Goal: Obtain resource: Download file/media

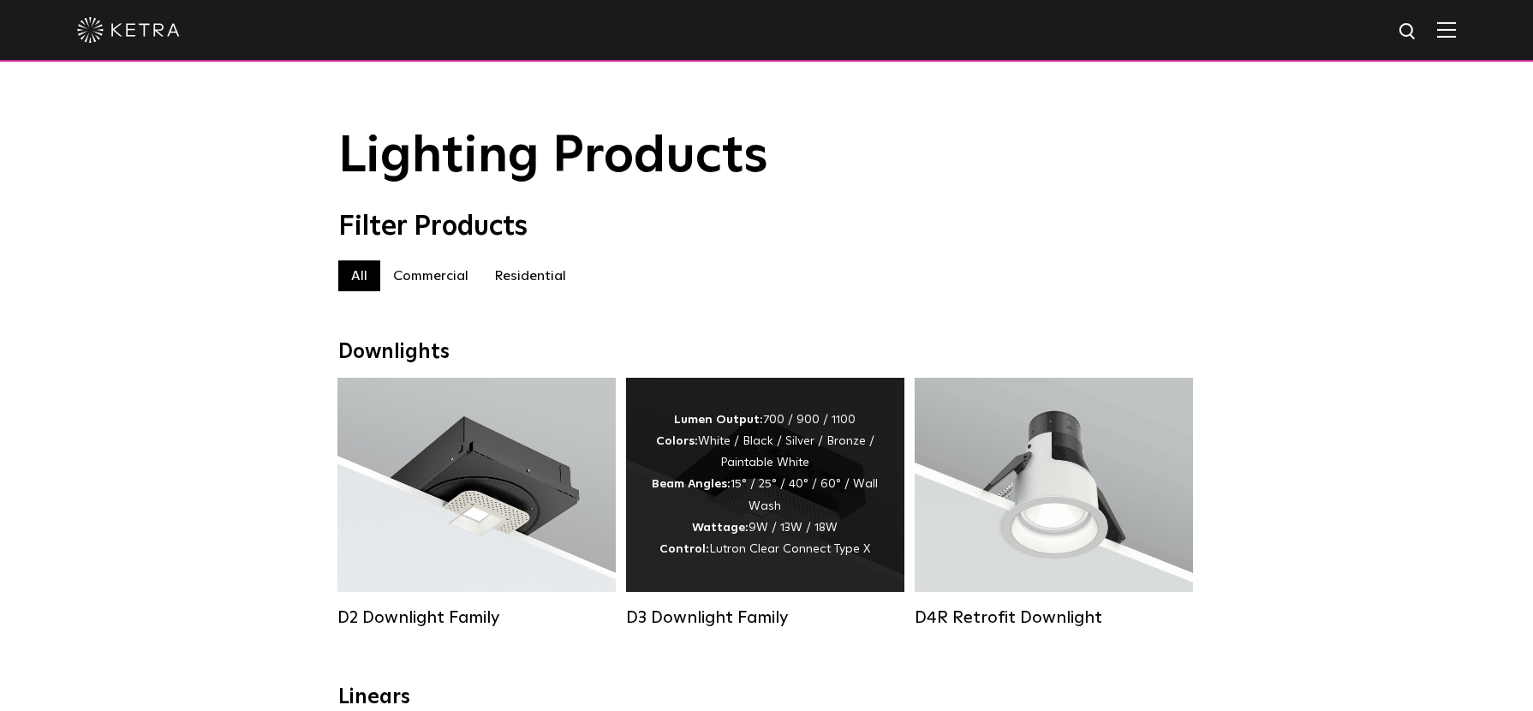
click at [694, 500] on div "Lumen Output: 700 / 900 / 1100 Colors: White / Black / Silver / Bronze / Painta…" at bounding box center [765, 484] width 227 height 151
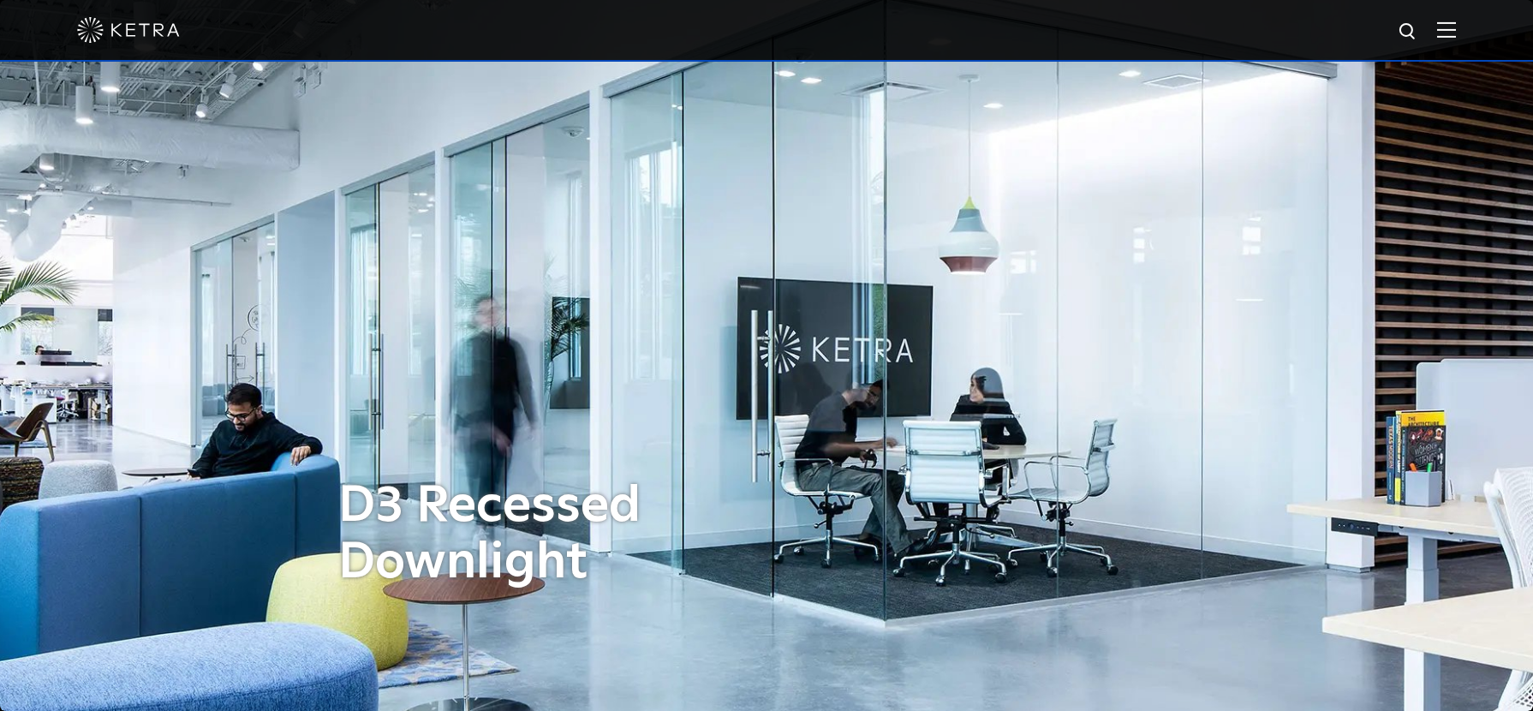
click at [1451, 21] on img at bounding box center [1446, 29] width 19 height 16
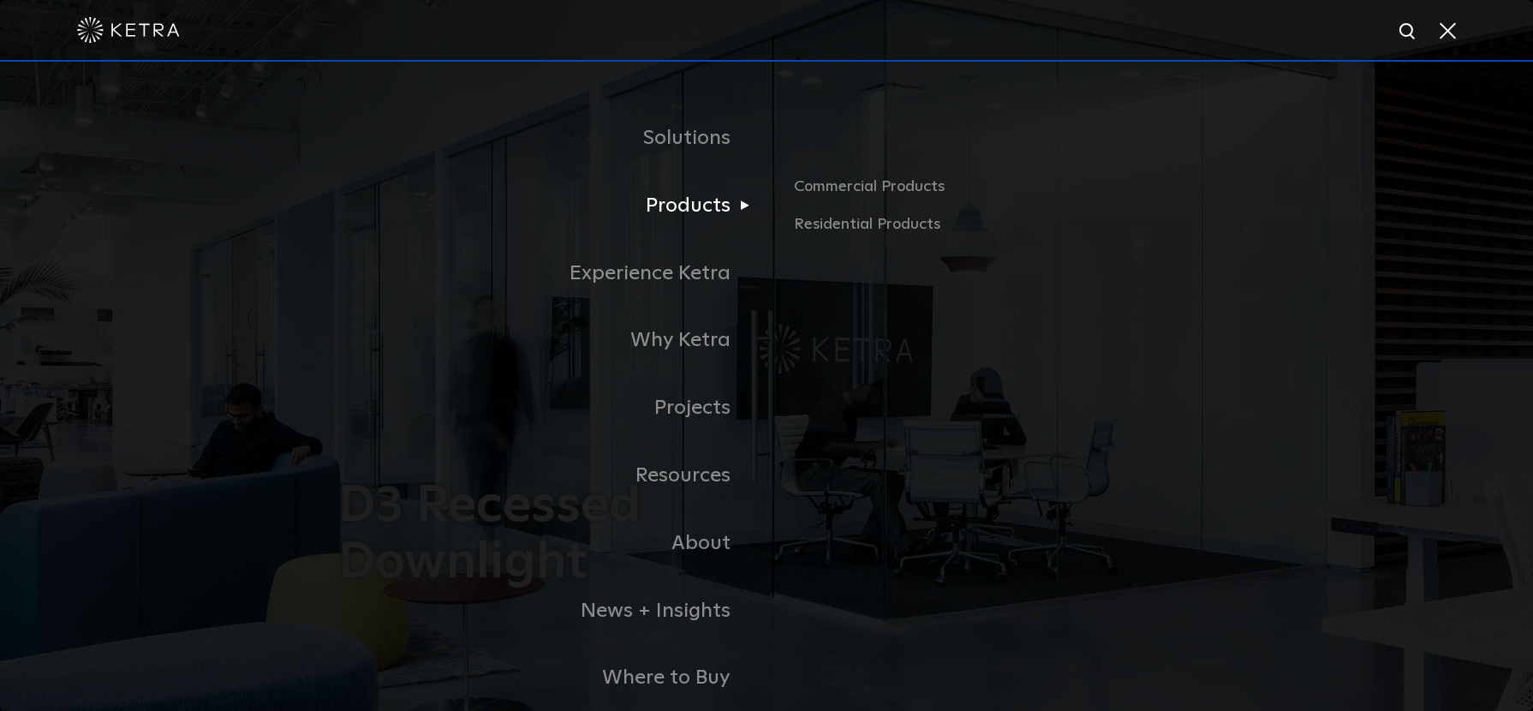
click at [670, 200] on link "Products" at bounding box center [552, 206] width 428 height 68
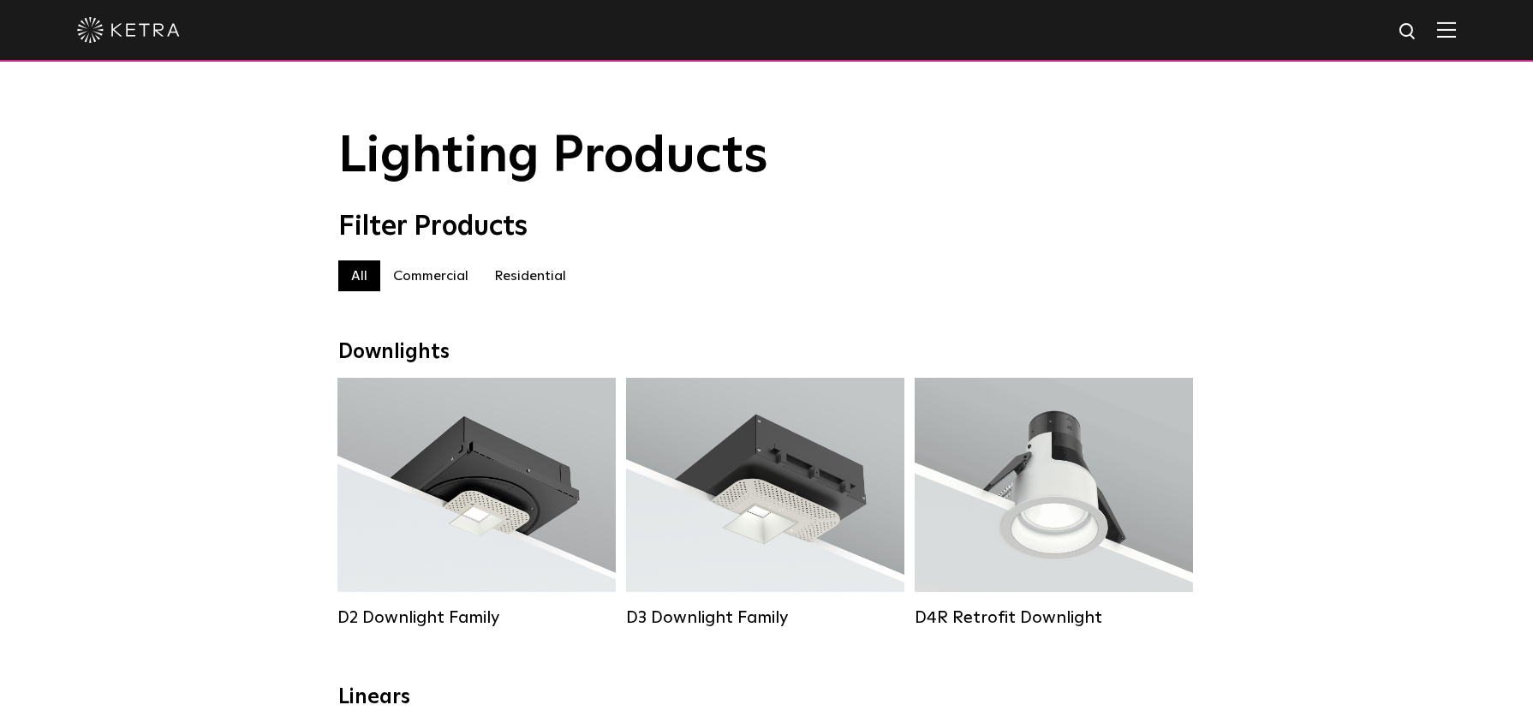
scroll to position [78, 0]
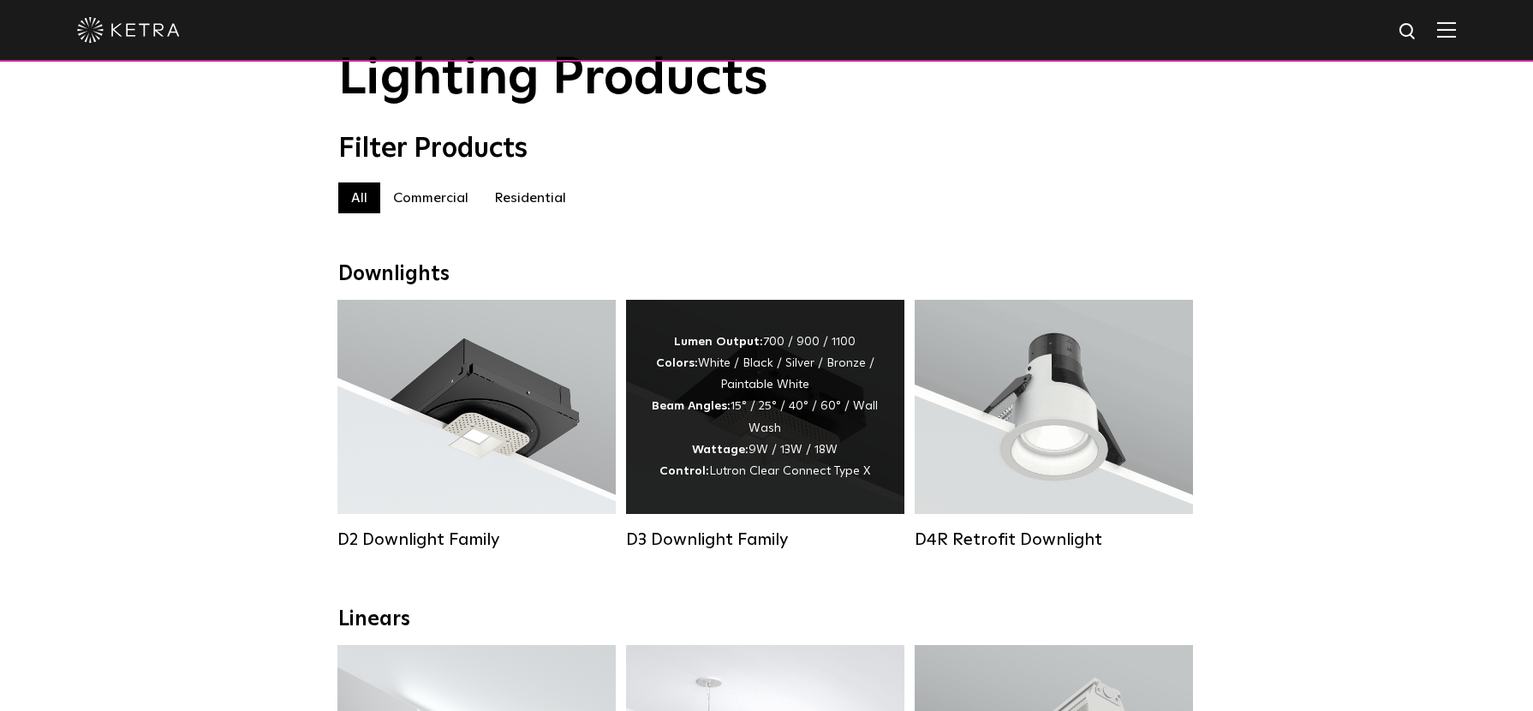
click at [716, 426] on div "Lumen Output: 700 / 900 / 1100 Colors: White / Black / Silver / Bronze / Painta…" at bounding box center [765, 406] width 227 height 151
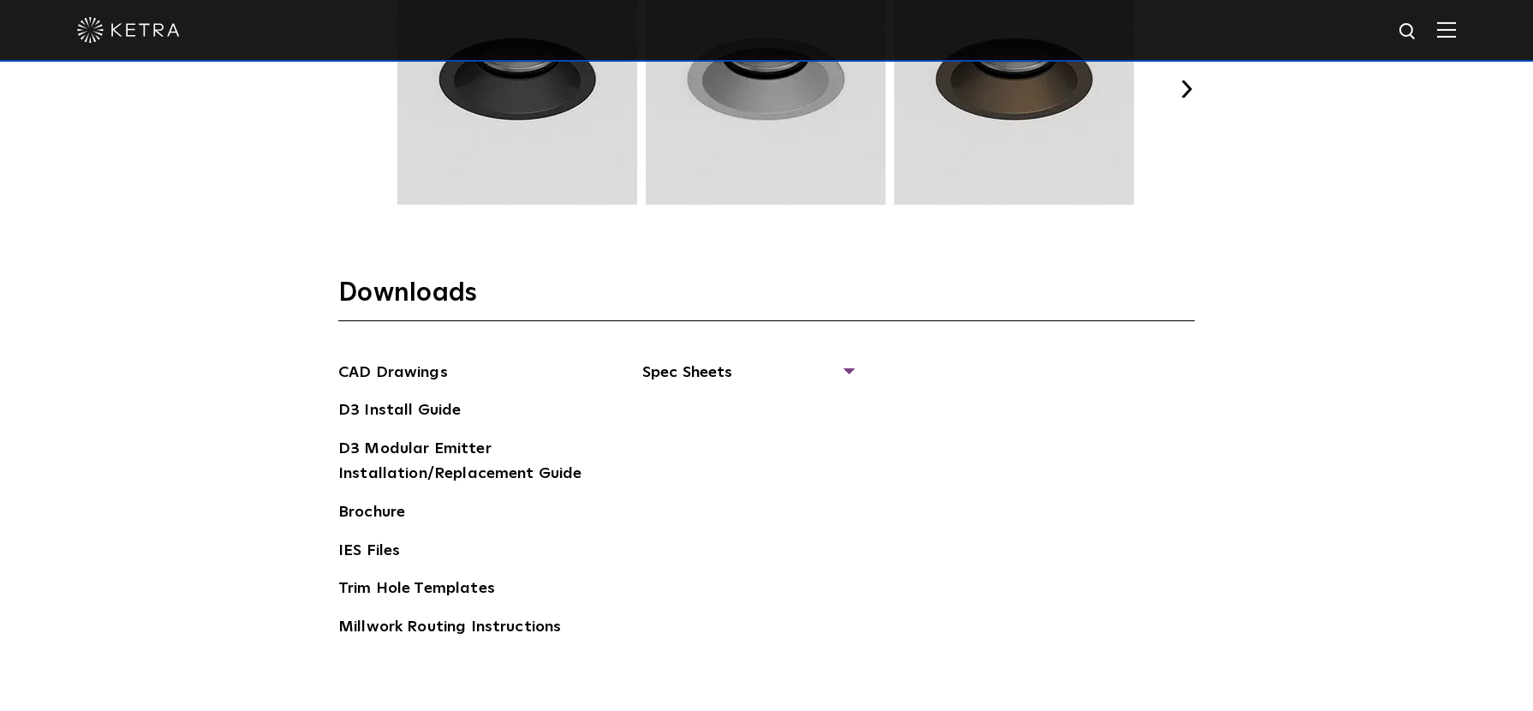
scroll to position [2588, 0]
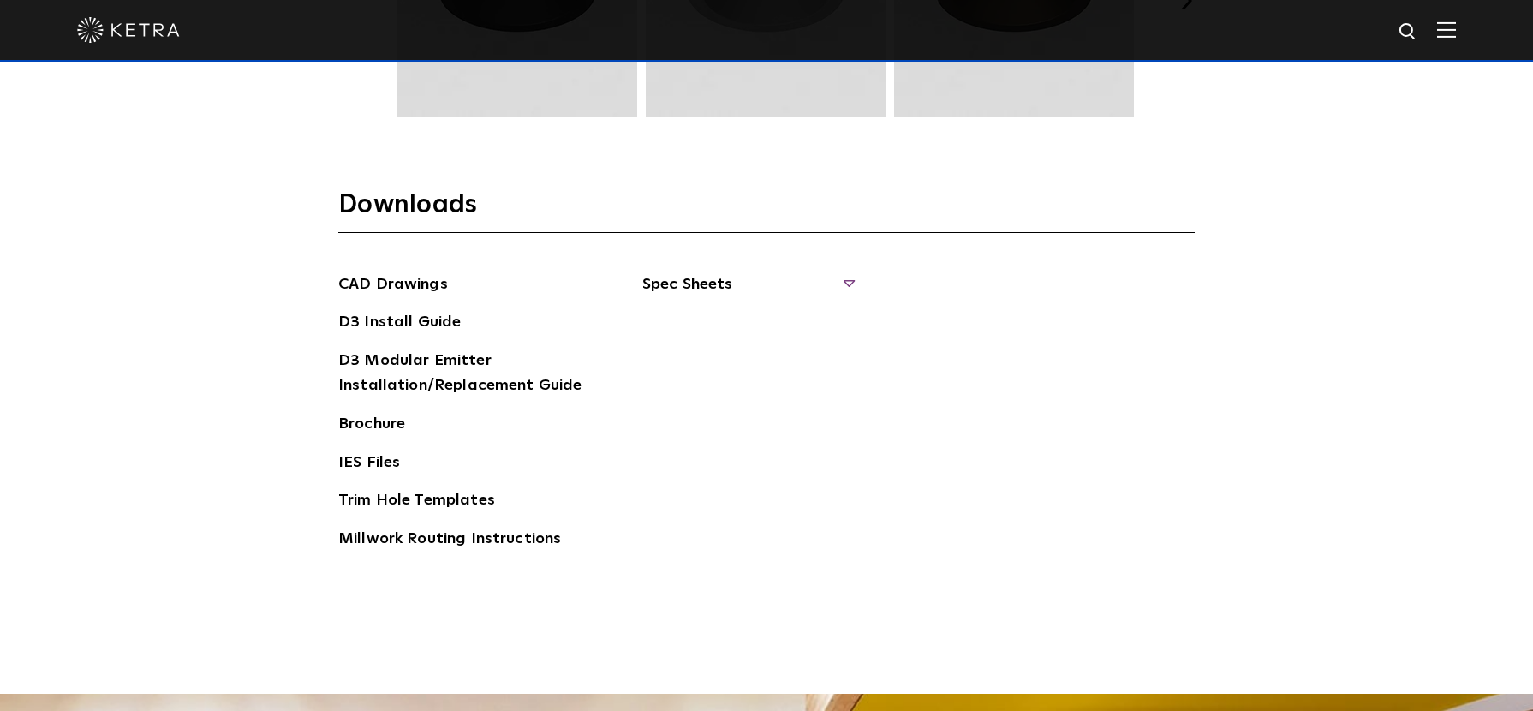
click at [692, 288] on span "Spec Sheets" at bounding box center [747, 291] width 210 height 38
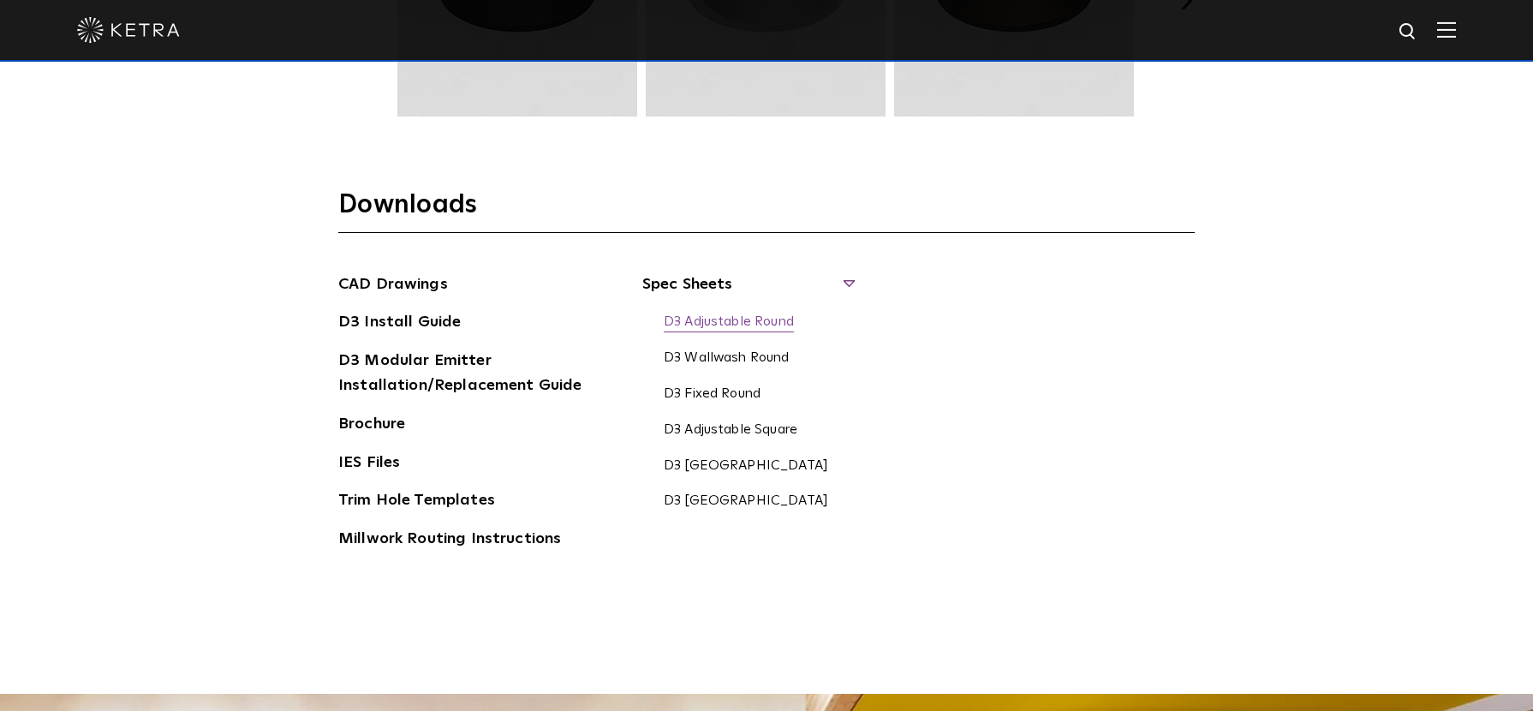
click at [750, 323] on link "D3 Adjustable Round" at bounding box center [729, 322] width 130 height 19
